Goal: Find specific page/section: Find specific page/section

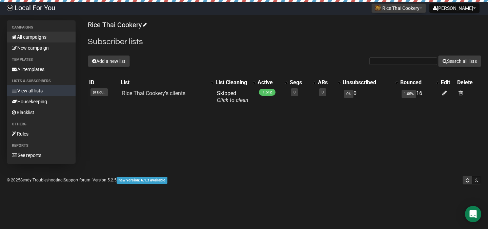
click at [38, 39] on link "All campaigns" at bounding box center [41, 37] width 69 height 11
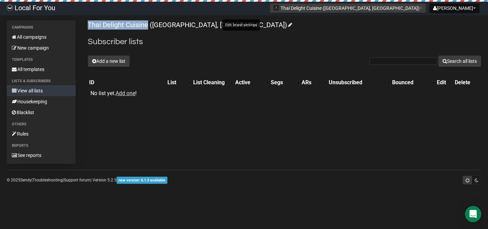
drag, startPoint x: 85, startPoint y: 23, endPoint x: 146, endPoint y: 26, distance: 60.8
click at [146, 26] on div "Campaigns All campaigns New campaign Templates All templates Lists & subscriber…" at bounding box center [244, 91] width 475 height 143
copy link "Thai Delight Cuisine"
click at [42, 9] on link "Local For You" at bounding box center [31, 9] width 62 height 14
